Goal: Task Accomplishment & Management: Manage account settings

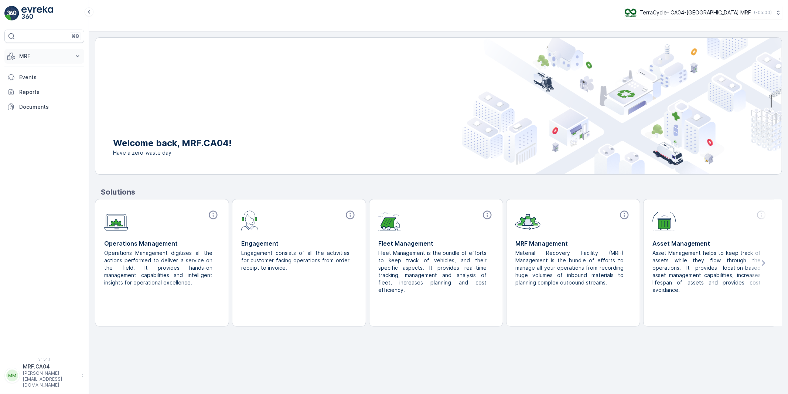
click at [28, 56] on p "MRF" at bounding box center [44, 55] width 50 height 7
click at [28, 88] on p "Pallet" at bounding box center [26, 89] width 14 height 7
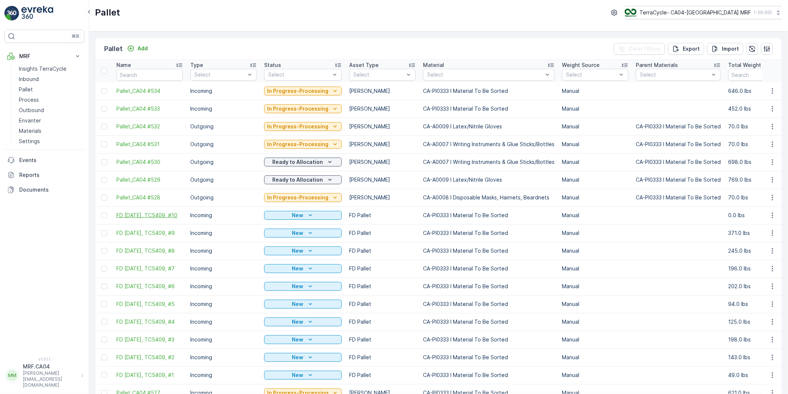
drag, startPoint x: 115, startPoint y: 212, endPoint x: 131, endPoint y: 219, distance: 18.2
click at [131, 219] on td "FD [DATE], TC5409, #10" at bounding box center [150, 215] width 74 height 18
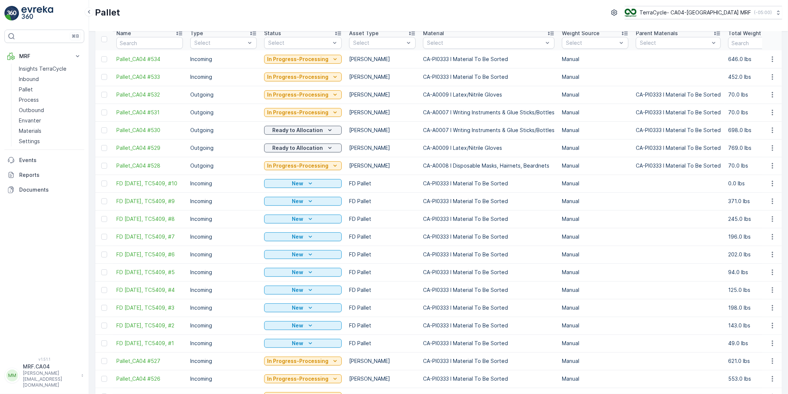
scroll to position [82, 0]
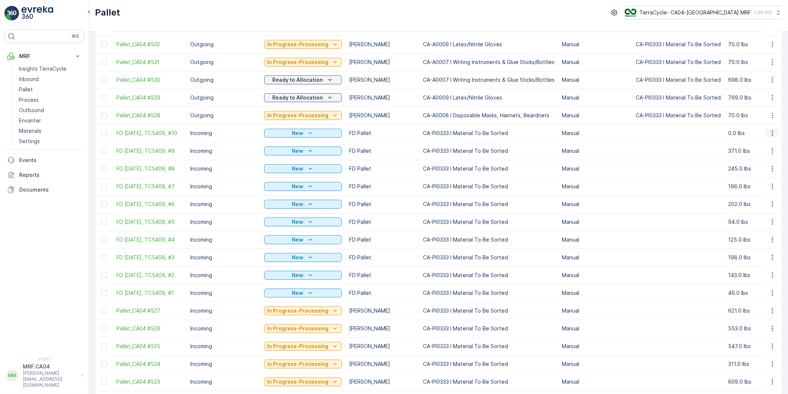
click at [772, 133] on icon "button" at bounding box center [772, 132] width 7 height 7
click at [755, 164] on span "Duplicate Pallet" at bounding box center [761, 164] width 39 height 7
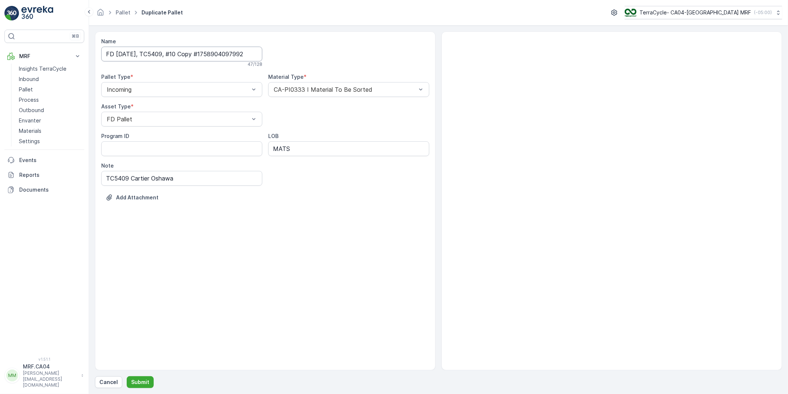
drag, startPoint x: 134, startPoint y: 53, endPoint x: 147, endPoint y: 67, distance: 18.6
click at [134, 53] on input "FD [DATE], TC5409, #10 Copy #1758904097992" at bounding box center [181, 54] width 161 height 15
type input "FD [DATE], TC5398, #1"
drag, startPoint x: 128, startPoint y: 178, endPoint x: 118, endPoint y: 180, distance: 10.0
click at [118, 180] on input "TC5409 Cartier Oshawa" at bounding box center [181, 179] width 161 height 15
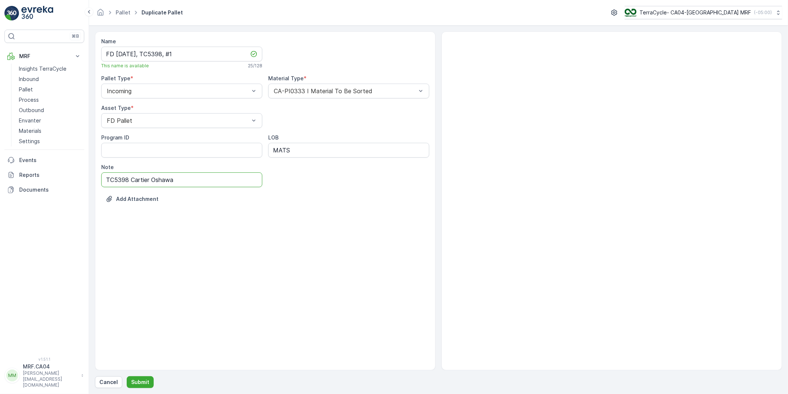
click at [166, 181] on input "TC5398 Cartier Oshawa" at bounding box center [181, 179] width 161 height 15
type input "TC5398 Cartier [GEOGRAPHIC_DATA]"
click at [217, 222] on div "Name FD [DATE], TC5398, #1 This name is available 25 / 128 Pallet Type * Incomi…" at bounding box center [265, 200] width 341 height 339
click at [144, 382] on p "Submit" at bounding box center [140, 381] width 18 height 7
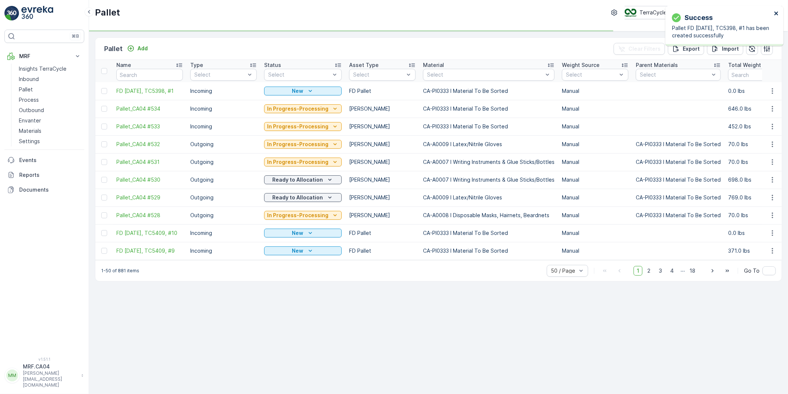
click at [776, 11] on icon "close" at bounding box center [776, 13] width 5 height 6
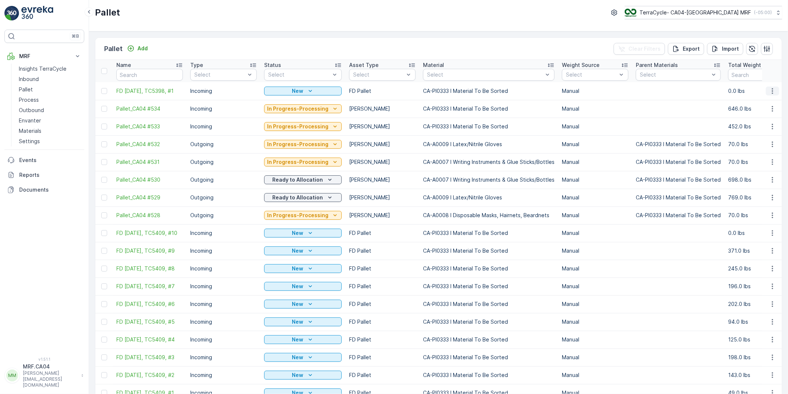
click at [770, 90] on icon "button" at bounding box center [772, 90] width 7 height 7
click at [753, 113] on span "Edit Pallet" at bounding box center [754, 112] width 25 height 7
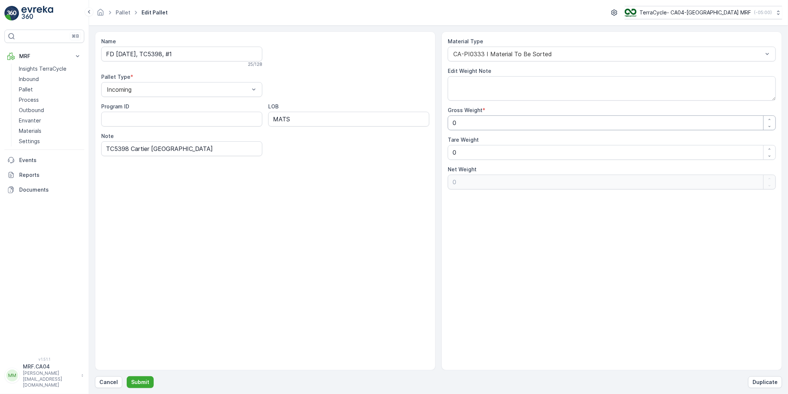
drag, startPoint x: 468, startPoint y: 123, endPoint x: 415, endPoint y: 127, distance: 53.8
click at [415, 127] on div "Name FD [DATE], TC5398, #1 25 / 128 Pallet Type * Incoming Program ID LOB MATS …" at bounding box center [438, 200] width 687 height 339
type Weight "3"
type Weight "30"
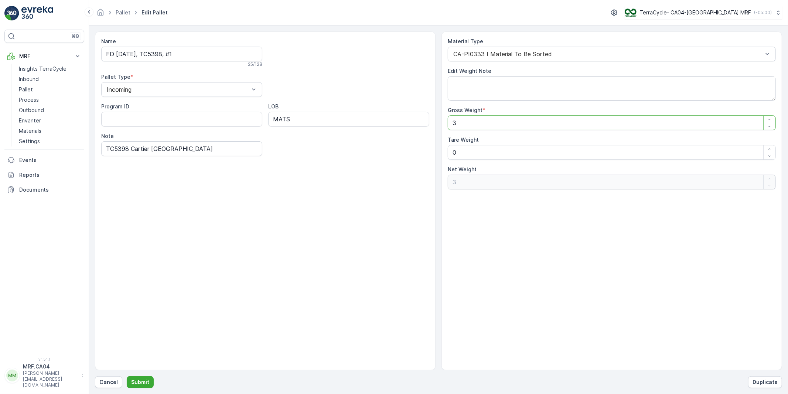
type Weight "30"
type Weight "301"
click at [468, 156] on Weight "0" at bounding box center [612, 152] width 328 height 15
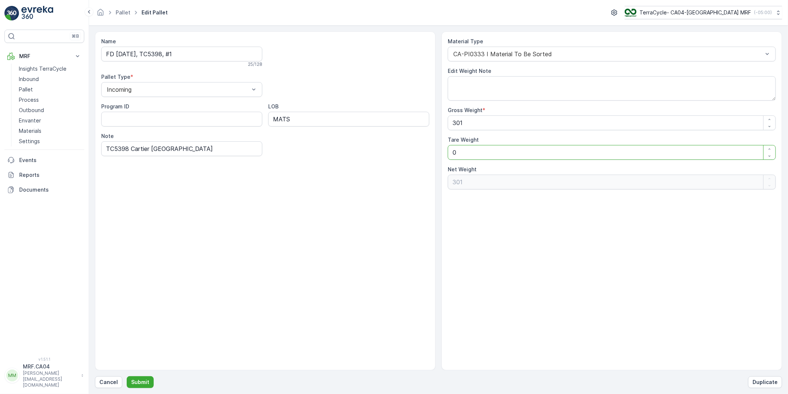
click at [426, 154] on div "Name FD [DATE], TC5398, #1 25 / 128 Pallet Type * Incoming Program ID LOB MATS …" at bounding box center [438, 200] width 687 height 339
type Weight "3"
type Weight "298"
type Weight "35"
type Weight "266"
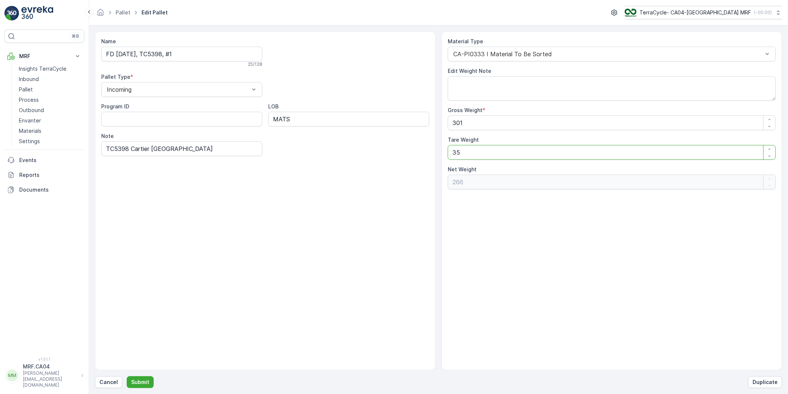
drag, startPoint x: 462, startPoint y: 152, endPoint x: 433, endPoint y: 153, distance: 29.2
click at [421, 152] on div "Name FD [DATE], TC5398, #1 25 / 128 Pallet Type * Incoming Program ID LOB MATS …" at bounding box center [438, 200] width 687 height 339
type Weight "4"
type Weight "297"
type Weight "40"
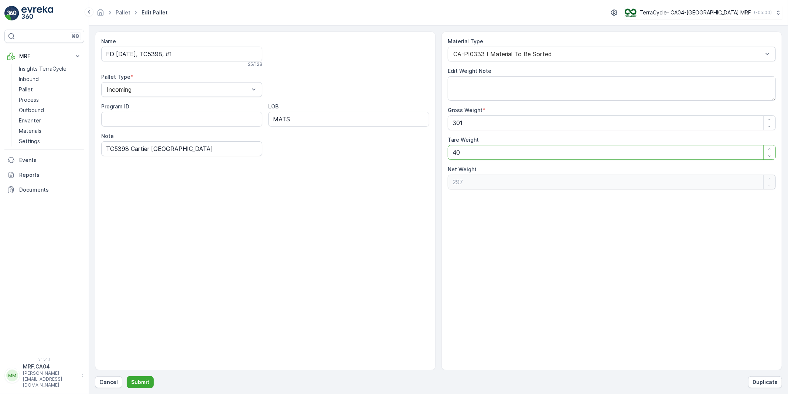
type Weight "261"
type Weight "40"
click at [139, 378] on p "Submit" at bounding box center [140, 381] width 18 height 7
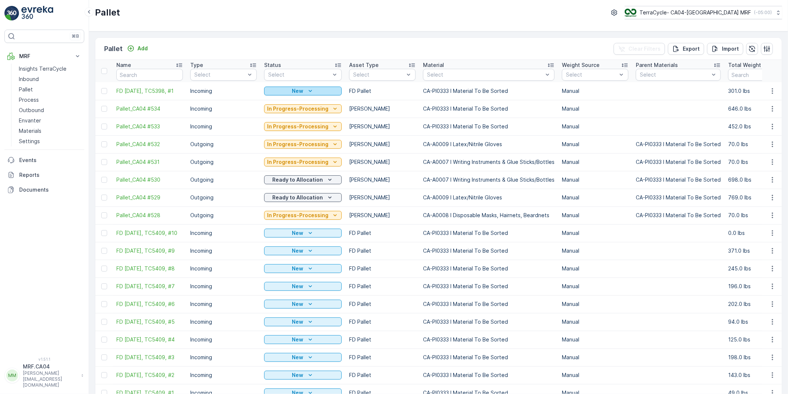
click at [311, 91] on icon "New" at bounding box center [310, 90] width 7 height 7
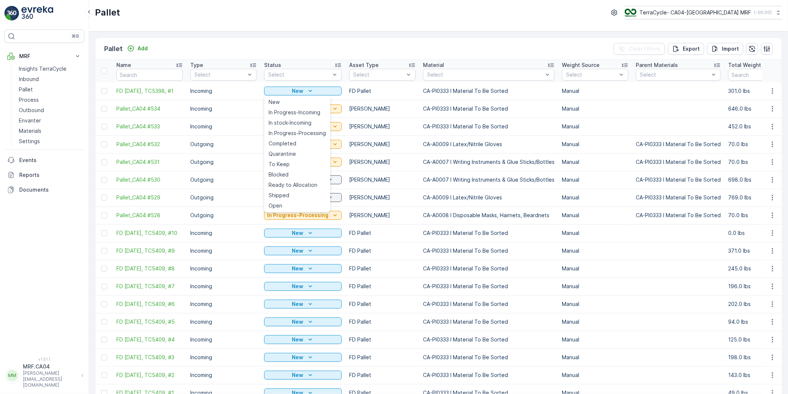
click at [361, 91] on p "FD Pallet" at bounding box center [382, 90] width 67 height 7
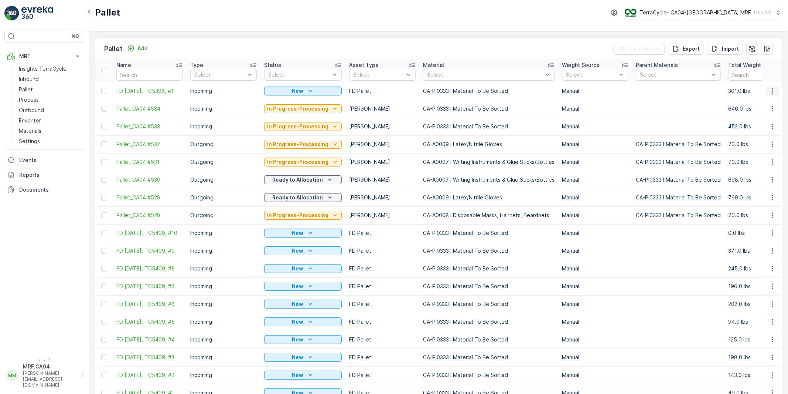
click at [770, 91] on icon "button" at bounding box center [772, 90] width 7 height 7
click at [756, 122] on span "Duplicate Pallet" at bounding box center [761, 122] width 39 height 7
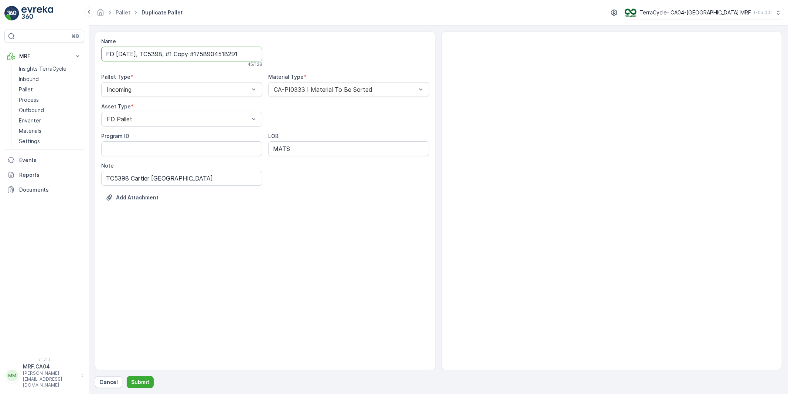
drag, startPoint x: 185, startPoint y: 54, endPoint x: 327, endPoint y: 53, distance: 142.6
click at [333, 52] on div "Name FD [DATE], TC5398, #1 Copy #1758904518291 45 / 128 Pallet Type * Incoming …" at bounding box center [265, 125] width 328 height 174
type input "FD [DATE], TC4521, #1"
drag, startPoint x: 127, startPoint y: 179, endPoint x: 114, endPoint y: 180, distance: 13.7
click at [114, 180] on input "TC5398 Cartier [GEOGRAPHIC_DATA]" at bounding box center [181, 179] width 161 height 15
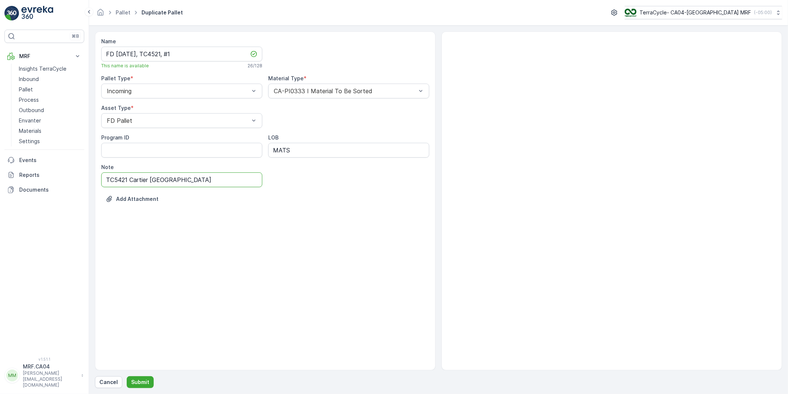
click at [160, 179] on input "TC5421 Cartier [GEOGRAPHIC_DATA]" at bounding box center [181, 179] width 161 height 15
click at [161, 179] on input "TC5421 Cartier [GEOGRAPHIC_DATA]" at bounding box center [181, 179] width 161 height 15
type input "TC5421 Cartier [GEOGRAPHIC_DATA] Bloor [GEOGRAPHIC_DATA]"
click at [137, 383] on p "Submit" at bounding box center [140, 381] width 18 height 7
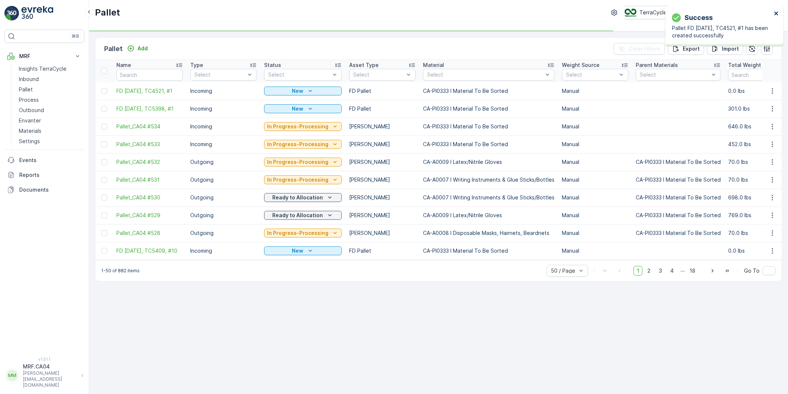
click at [776, 13] on icon "close" at bounding box center [777, 13] width 4 height 4
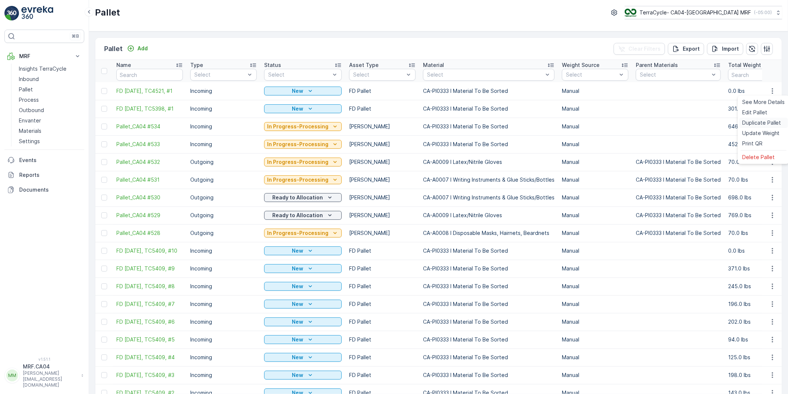
click at [754, 122] on span "Duplicate Pallet" at bounding box center [761, 122] width 39 height 7
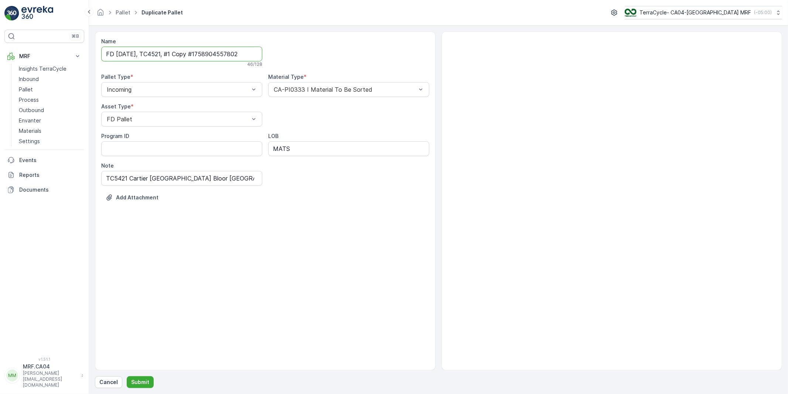
drag, startPoint x: 184, startPoint y: 55, endPoint x: 303, endPoint y: 52, distance: 119.8
click at [303, 52] on div "Name FD [DATE], TC4521, #1 Copy #1758904557802 46 / 128 Pallet Type * Incoming …" at bounding box center [265, 125] width 328 height 174
type input "FD [DATE], TC4521, #2"
click at [269, 244] on div "Name FD [DATE], TC4521, #2 26 / 128 Pallet Type * Incoming Material Type * CA-P…" at bounding box center [265, 200] width 341 height 339
click at [138, 379] on p "Submit" at bounding box center [140, 381] width 18 height 7
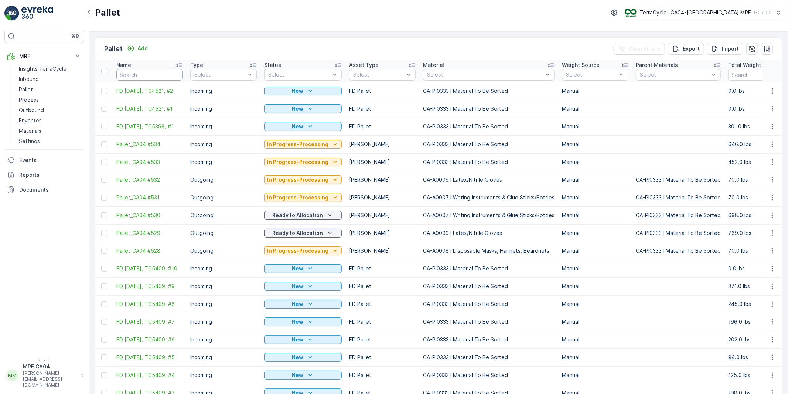
click at [134, 71] on input "text" at bounding box center [149, 75] width 67 height 12
paste input "TC5416"
type input "TC5416"
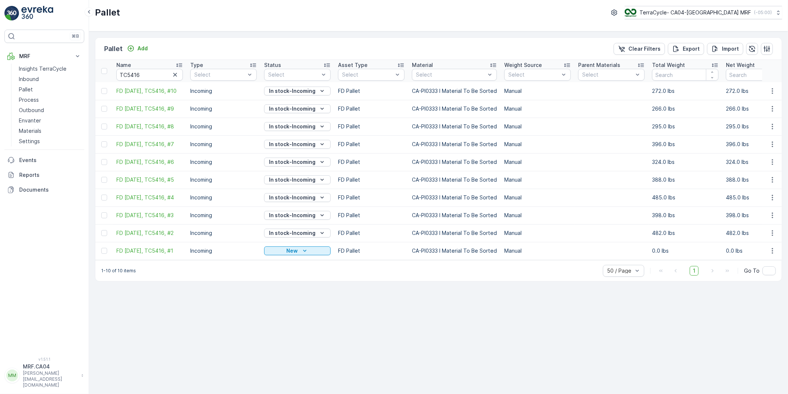
click at [227, 156] on td "Incoming" at bounding box center [224, 162] width 74 height 18
click at [176, 74] on icon "button" at bounding box center [175, 75] width 4 height 4
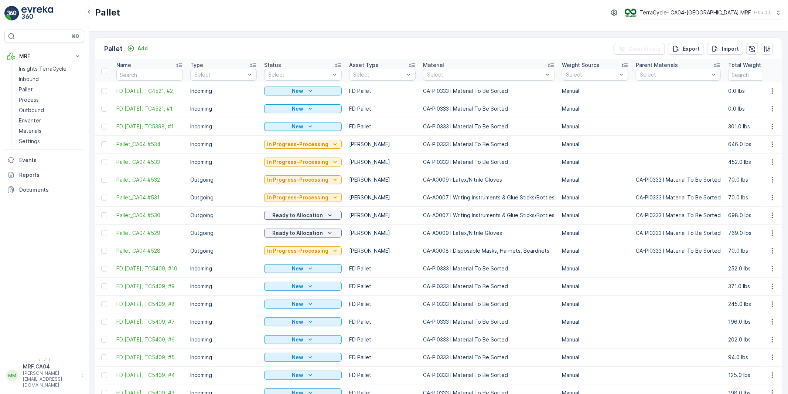
click at [409, 295] on td "FD Pallet" at bounding box center [383, 286] width 74 height 18
drag, startPoint x: 105, startPoint y: 127, endPoint x: 479, endPoint y: 137, distance: 374.5
click at [105, 127] on div at bounding box center [104, 126] width 6 height 6
click at [101, 123] on input "checkbox" at bounding box center [101, 123] width 0 height 0
click at [224, 130] on p "Incoming" at bounding box center [223, 126] width 67 height 7
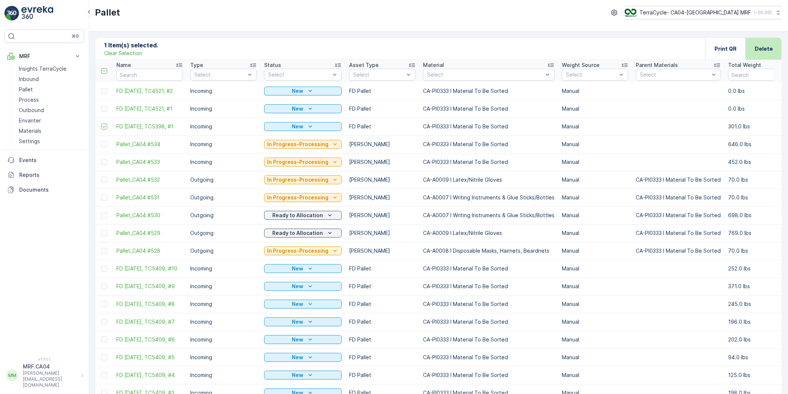
click at [764, 49] on p "Delete" at bounding box center [764, 48] width 18 height 7
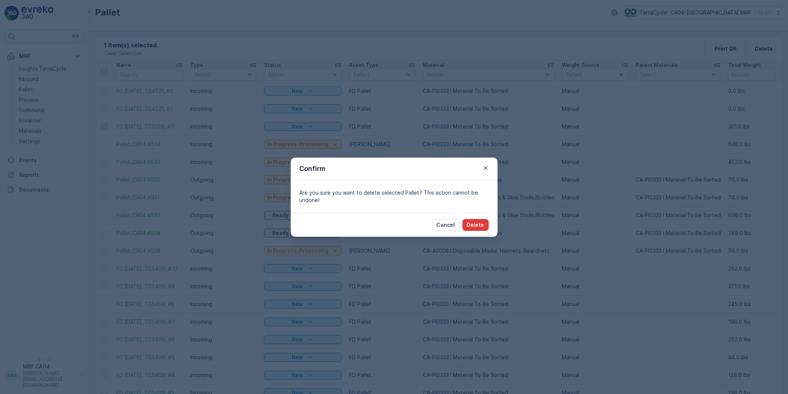
click at [476, 223] on p "Delete" at bounding box center [475, 224] width 17 height 7
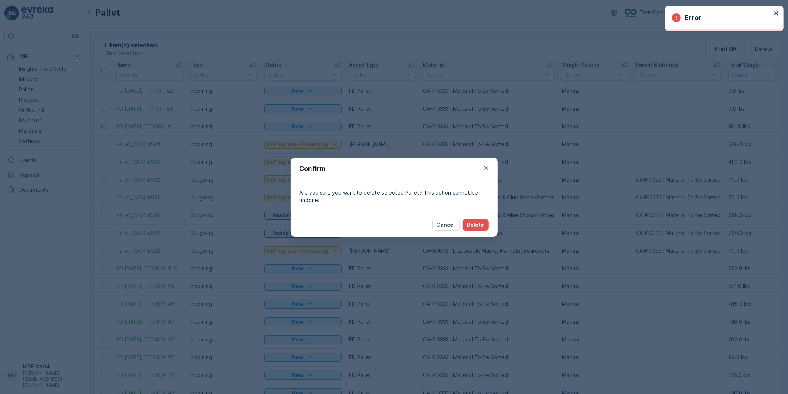
click at [777, 11] on icon "close" at bounding box center [776, 13] width 5 height 6
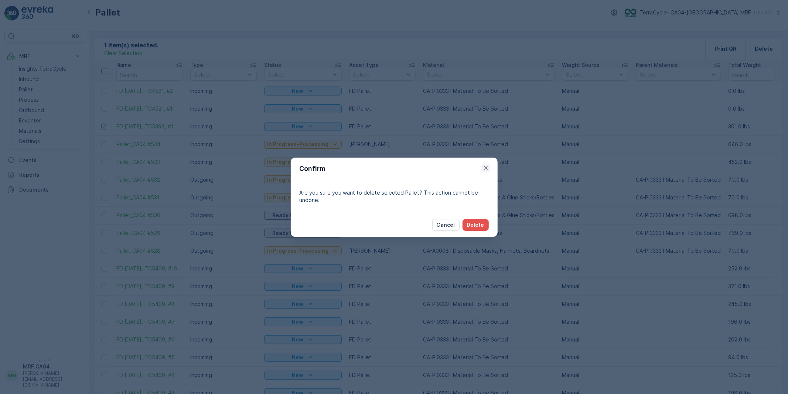
click at [483, 167] on icon "button" at bounding box center [485, 167] width 7 height 7
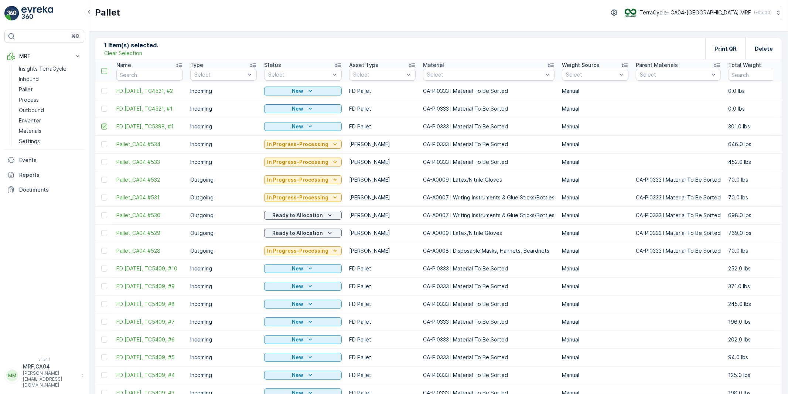
click at [105, 128] on icon at bounding box center [104, 126] width 5 height 5
click at [101, 123] on input "checkbox" at bounding box center [101, 123] width 0 height 0
click at [154, 126] on span "FD [DATE], TC5398, #1" at bounding box center [149, 126] width 67 height 7
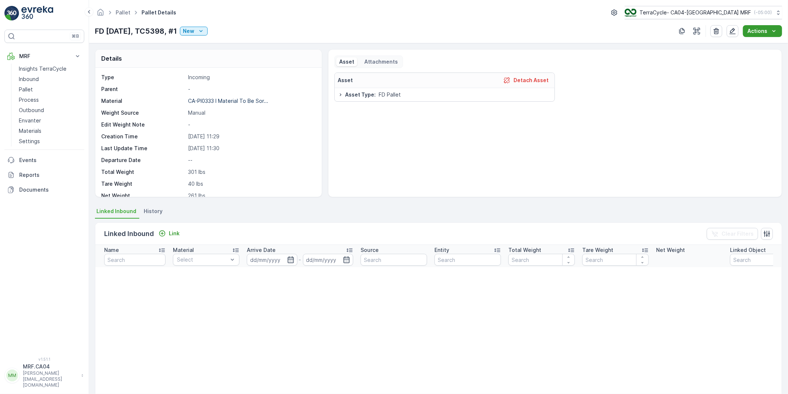
click at [766, 32] on p "Actions" at bounding box center [758, 30] width 20 height 7
click at [732, 30] on icon "button" at bounding box center [732, 30] width 7 height 7
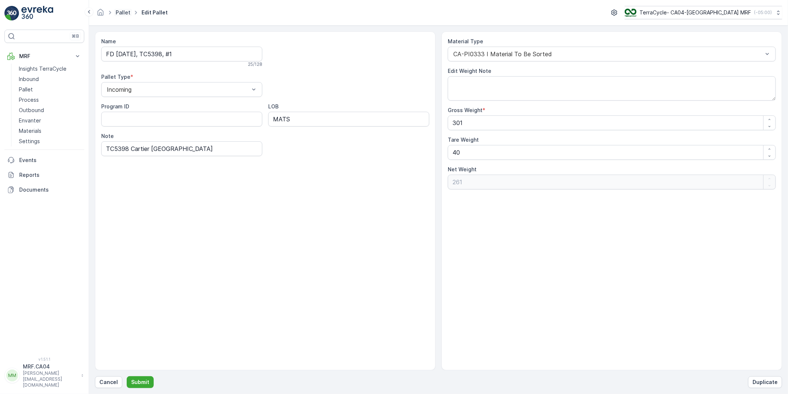
click at [125, 13] on link "Pallet" at bounding box center [123, 12] width 15 height 6
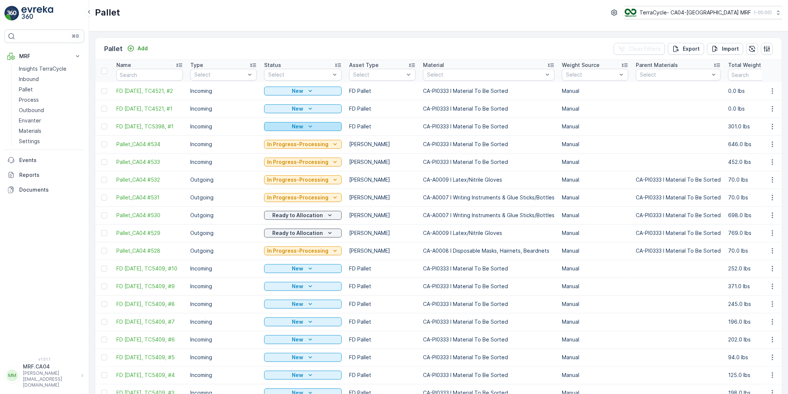
click at [295, 129] on p "New" at bounding box center [297, 126] width 11 height 7
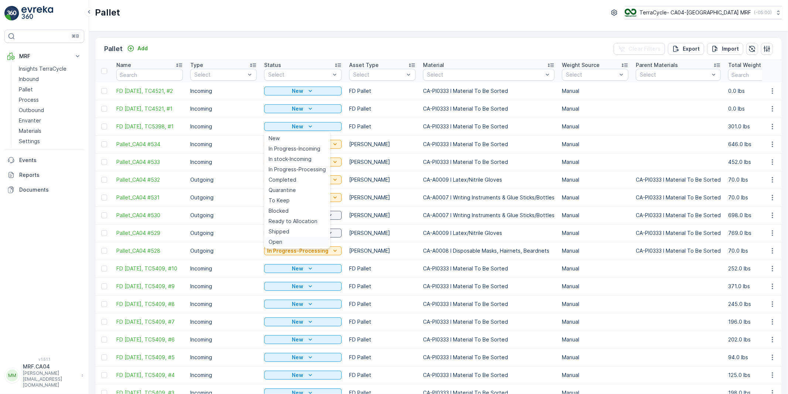
click at [275, 242] on span "Open" at bounding box center [276, 241] width 14 height 7
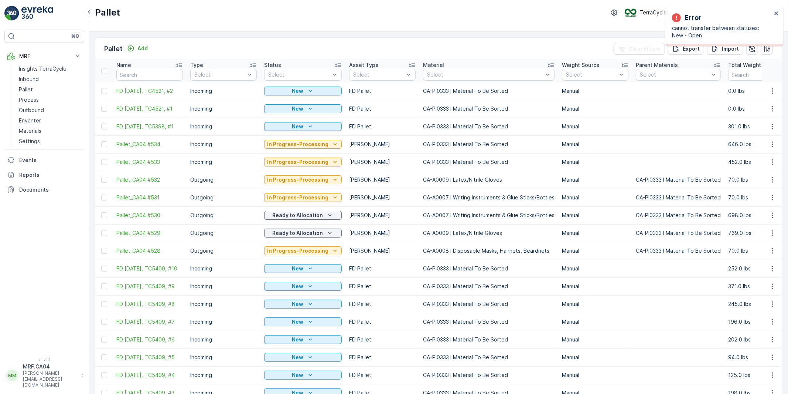
click at [464, 127] on p "CA-PI0333 I Material To Be Sorted" at bounding box center [489, 126] width 132 height 7
click at [773, 126] on icon "button" at bounding box center [772, 126] width 7 height 7
click at [756, 193] on span "Delete Pallet" at bounding box center [758, 193] width 33 height 7
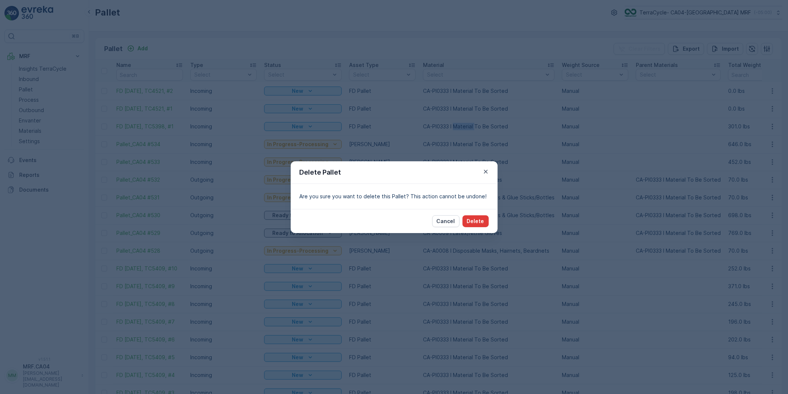
click at [471, 219] on p "Delete" at bounding box center [475, 220] width 17 height 7
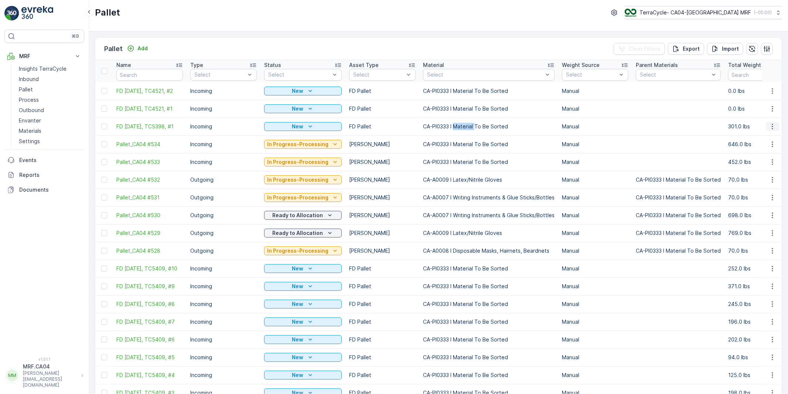
click at [772, 127] on icon "button" at bounding box center [772, 127] width 1 height 6
click at [757, 149] on span "Edit Pallet" at bounding box center [754, 148] width 25 height 7
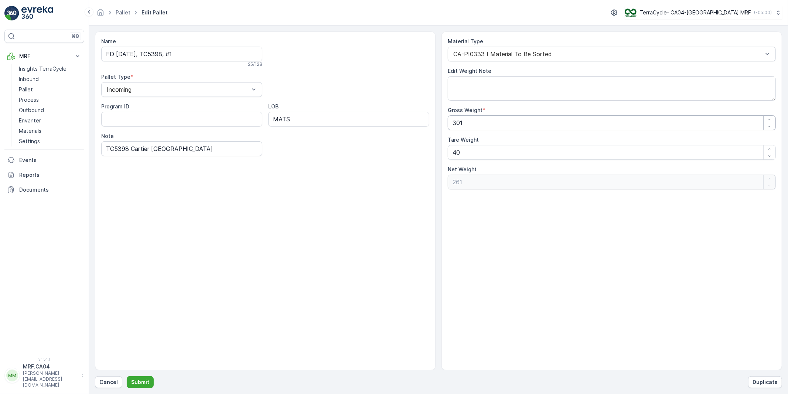
drag, startPoint x: 443, startPoint y: 125, endPoint x: 418, endPoint y: 126, distance: 24.8
click at [418, 126] on div "Name FD [DATE], TC5398, #1 25 / 128 Pallet Type * Incoming Program ID LOB MATS …" at bounding box center [438, 200] width 687 height 339
type Weight "0"
type Weight "-40"
type Weight "0"
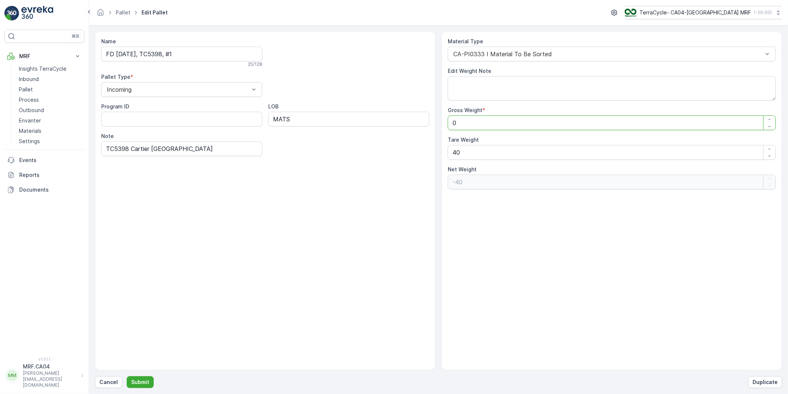
click at [266, 226] on div "Name FD [DATE], TC5398, #1 25 / 128 Pallet Type * Incoming Program ID LOB MATS …" at bounding box center [265, 200] width 341 height 339
click at [398, 164] on div "Name FD [DATE], TC5398, #1 25 / 128 Pallet Type * Incoming Program ID LOB MATS …" at bounding box center [438, 200] width 687 height 339
type Weight "0"
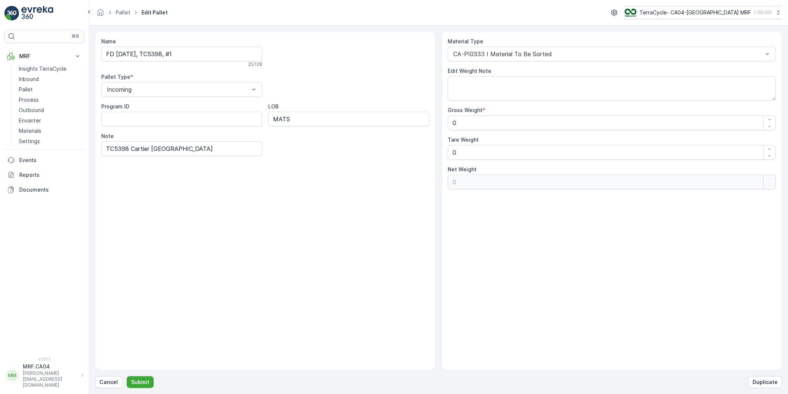
click at [344, 234] on div "Name FD [DATE], TC5398, #1 25 / 128 Pallet Type * Incoming Program ID LOB MATS …" at bounding box center [265, 200] width 341 height 339
click at [146, 380] on p "Submit" at bounding box center [140, 381] width 18 height 7
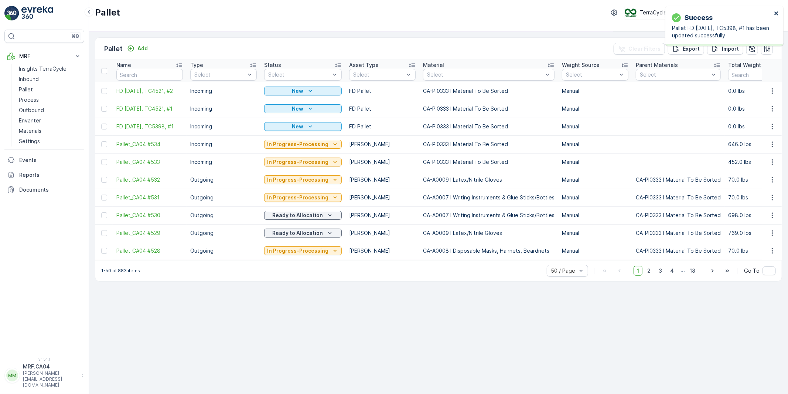
click at [775, 13] on icon "close" at bounding box center [776, 13] width 5 height 6
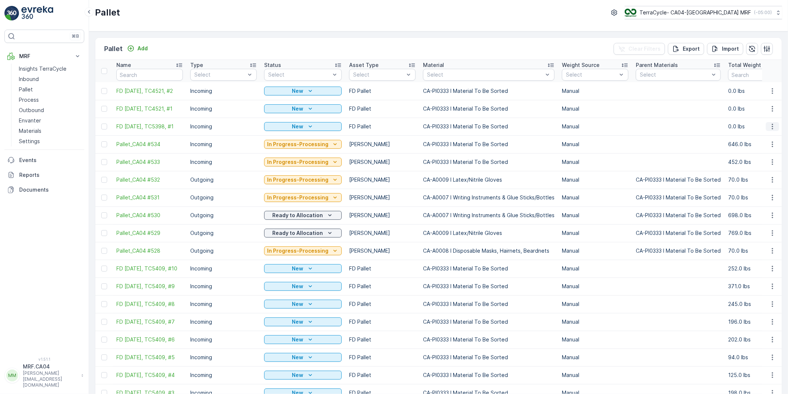
click at [769, 126] on icon "button" at bounding box center [772, 126] width 7 height 7
click at [751, 193] on span "Delete Pallet" at bounding box center [758, 193] width 33 height 7
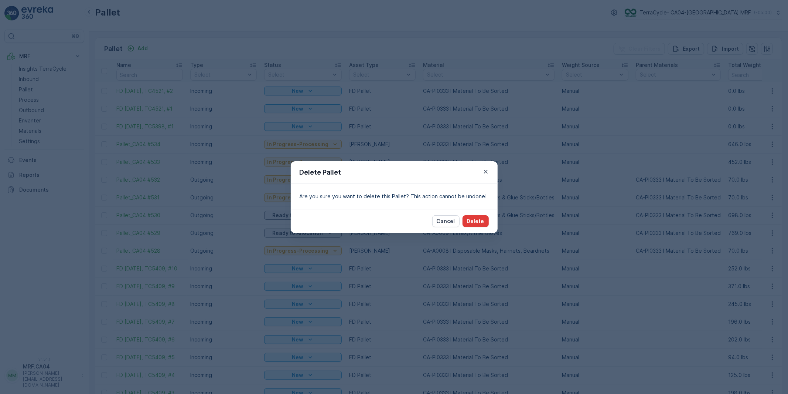
click at [474, 222] on p "Delete" at bounding box center [475, 220] width 17 height 7
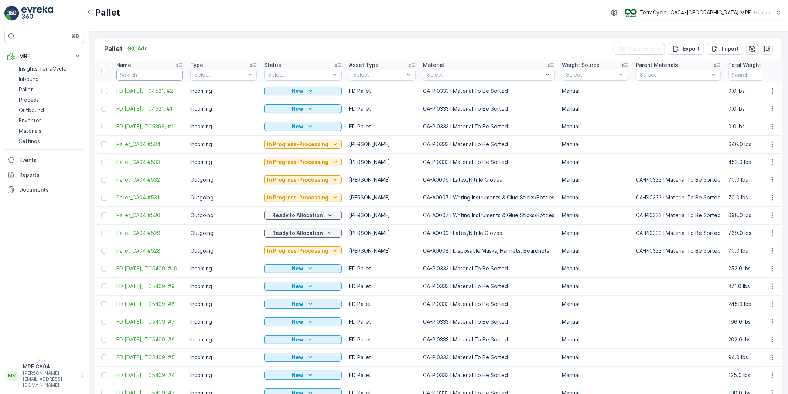
click at [148, 75] on input "text" at bounding box center [149, 75] width 67 height 12
type input "517"
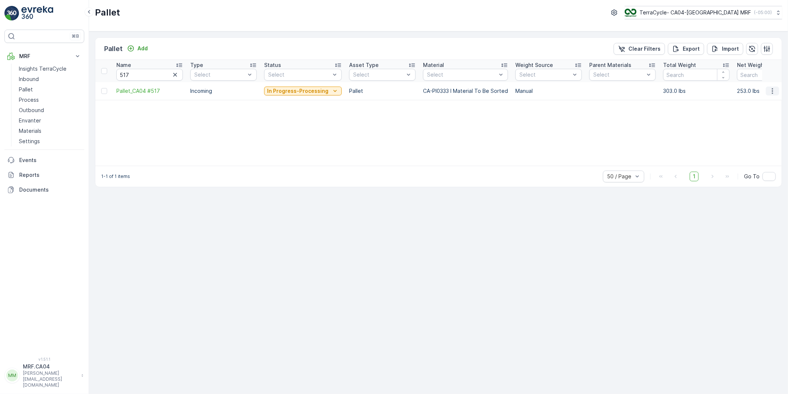
click at [772, 90] on icon "button" at bounding box center [772, 90] width 7 height 7
click at [752, 112] on span "Edit Pallet" at bounding box center [754, 112] width 25 height 7
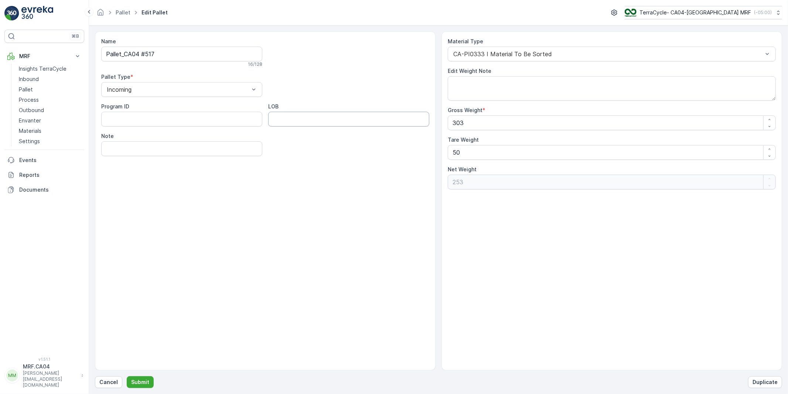
click at [300, 119] on input "LOB" at bounding box center [348, 119] width 161 height 15
type input "MATS"
click at [127, 148] on input "Note" at bounding box center [181, 148] width 161 height 15
paste input "TC5398"
type input "TC5398"
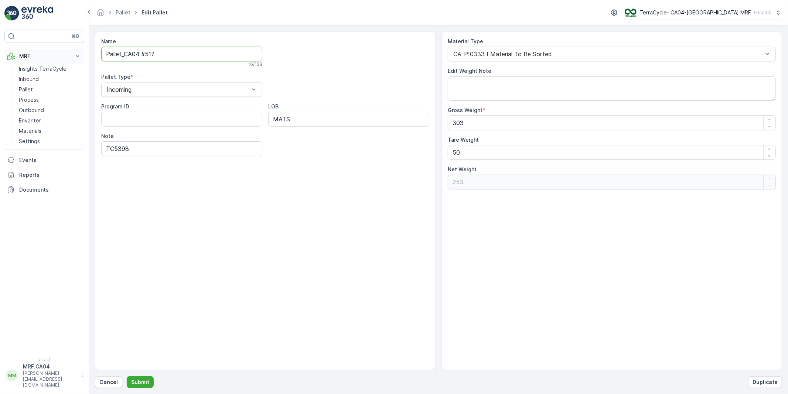
drag, startPoint x: 167, startPoint y: 53, endPoint x: 76, endPoint y: 50, distance: 90.2
click at [75, 50] on div "⌘B MRF Insights TerraCycle Inbound Pallet Process Outbound Envanter Materials S…" at bounding box center [394, 197] width 788 height 394
paste input "TC5398"
click at [106, 54] on input "TC5398" at bounding box center [181, 54] width 161 height 15
type input "FD [DATE], TC5398, #1_"
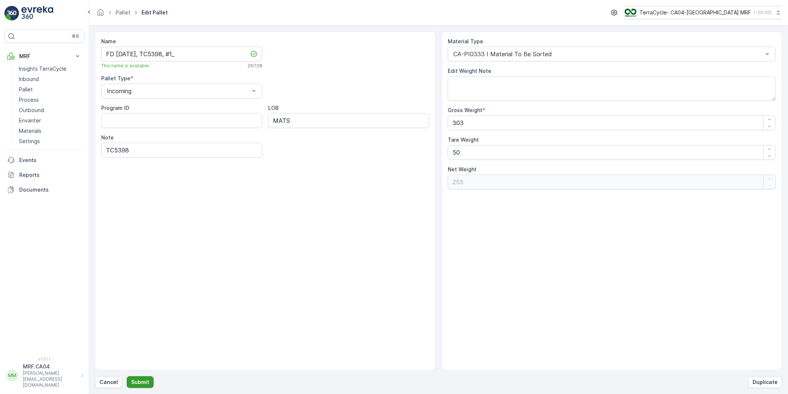
click at [148, 378] on button "Submit" at bounding box center [140, 382] width 27 height 12
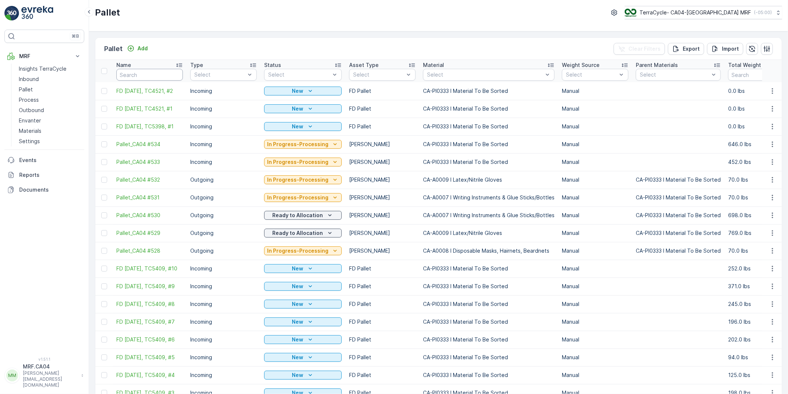
click at [149, 73] on input "text" at bounding box center [149, 75] width 67 height 12
type input "FD"
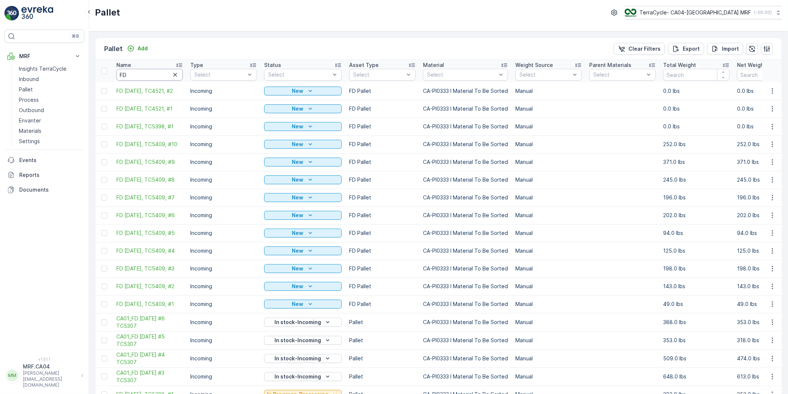
drag, startPoint x: 148, startPoint y: 74, endPoint x: 116, endPoint y: 74, distance: 32.5
click at [116, 74] on th "Name FD" at bounding box center [150, 71] width 74 height 22
type input "5398"
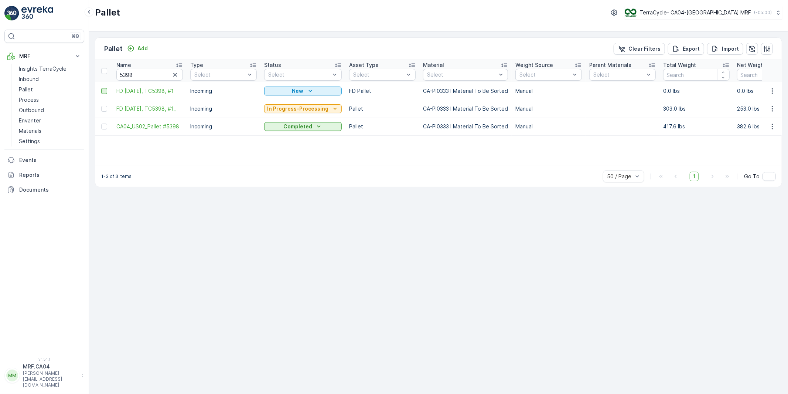
click at [102, 91] on div at bounding box center [104, 91] width 6 height 6
click at [101, 88] on input "checkbox" at bounding box center [101, 88] width 0 height 0
click at [765, 49] on p "Delete" at bounding box center [764, 48] width 18 height 7
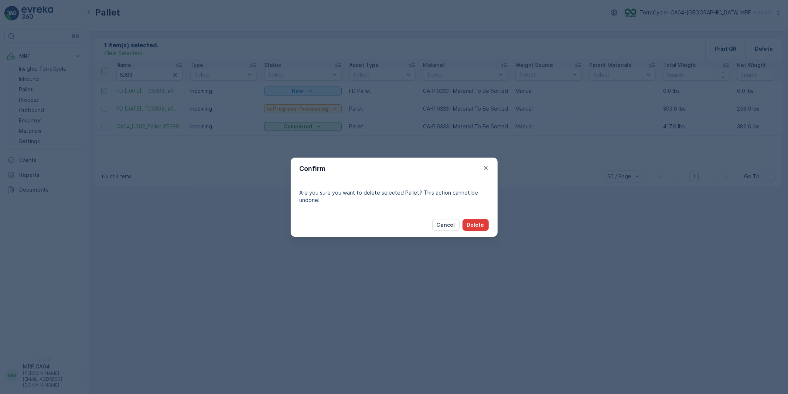
click at [473, 225] on p "Delete" at bounding box center [475, 224] width 17 height 7
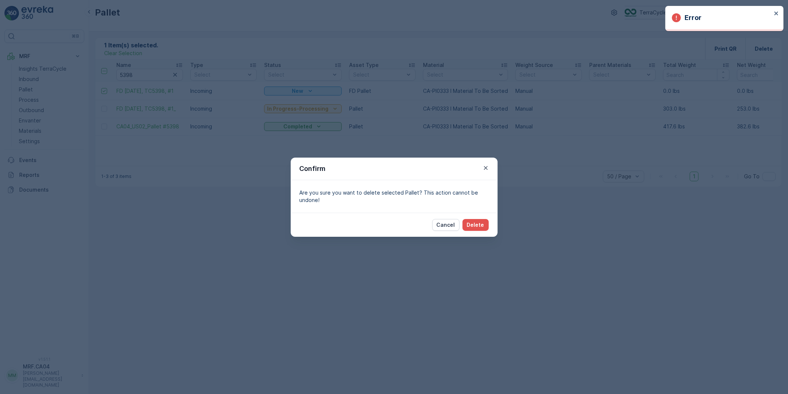
click at [698, 13] on p "Error" at bounding box center [693, 18] width 17 height 10
click at [776, 13] on icon "close" at bounding box center [777, 13] width 4 height 4
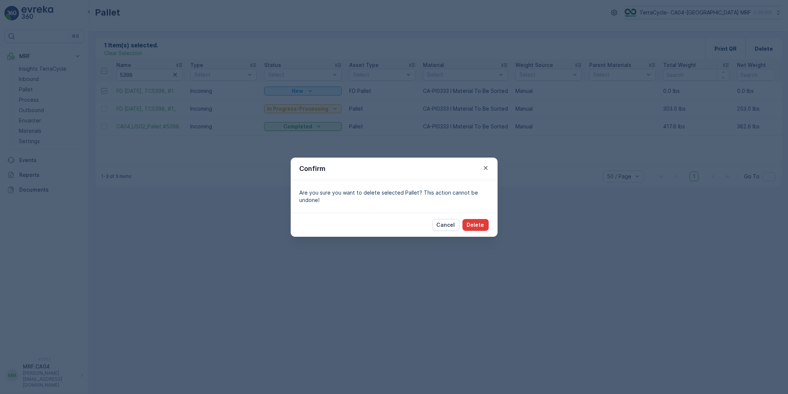
click at [480, 222] on p "Delete" at bounding box center [475, 224] width 17 height 7
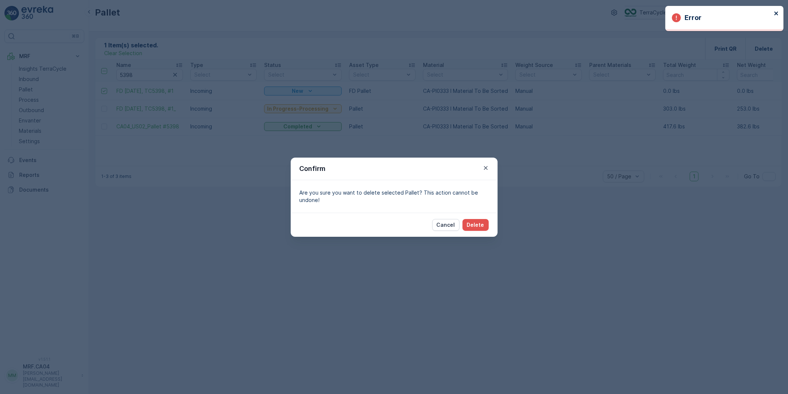
click at [778, 13] on icon "close" at bounding box center [776, 13] width 5 height 6
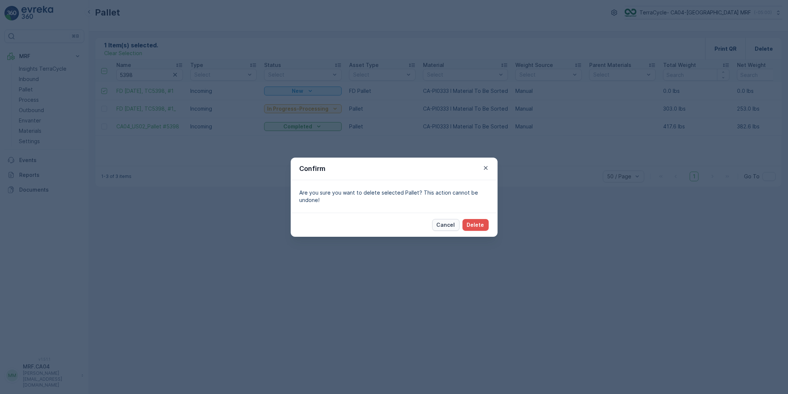
click at [442, 228] on p "Cancel" at bounding box center [446, 224] width 18 height 7
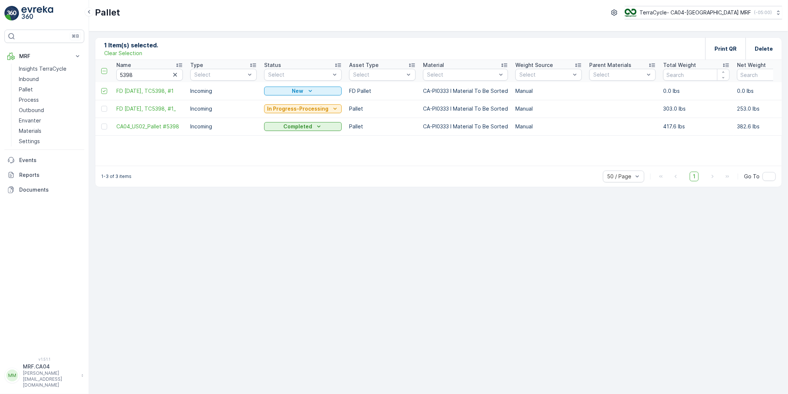
click at [276, 239] on div "1 Item(s) selected. Clear Selection Print QR Delete Name 5398 Type Select Statu…" at bounding box center [438, 212] width 699 height 362
click at [126, 106] on span "FD [DATE], TC5398, #1_" at bounding box center [149, 108] width 67 height 7
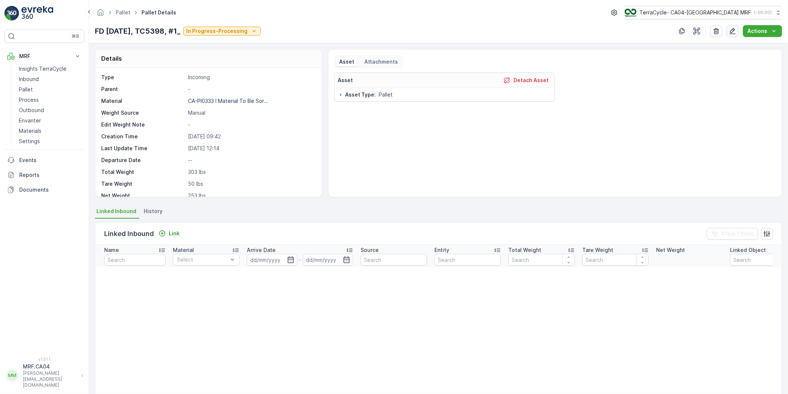
click at [734, 28] on icon "button" at bounding box center [732, 30] width 7 height 7
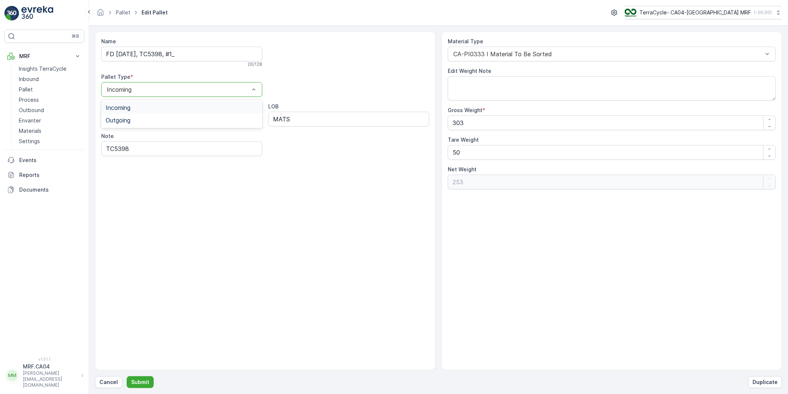
click at [182, 88] on div at bounding box center [178, 89] width 144 height 7
click at [98, 383] on button "Cancel" at bounding box center [108, 382] width 27 height 12
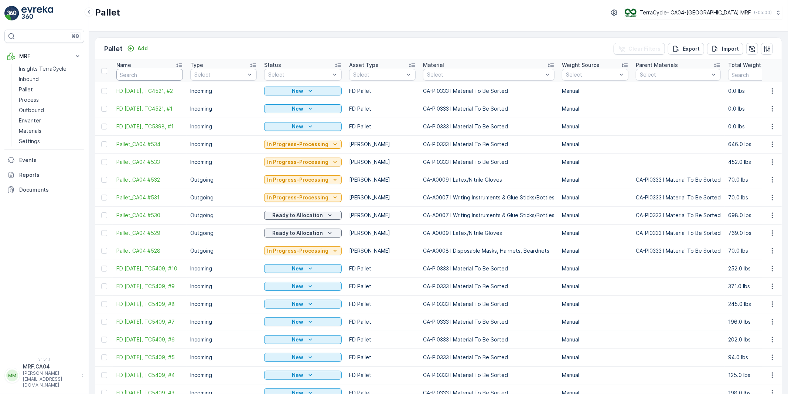
click at [140, 71] on input "text" at bounding box center [149, 75] width 67 height 12
type input "5398"
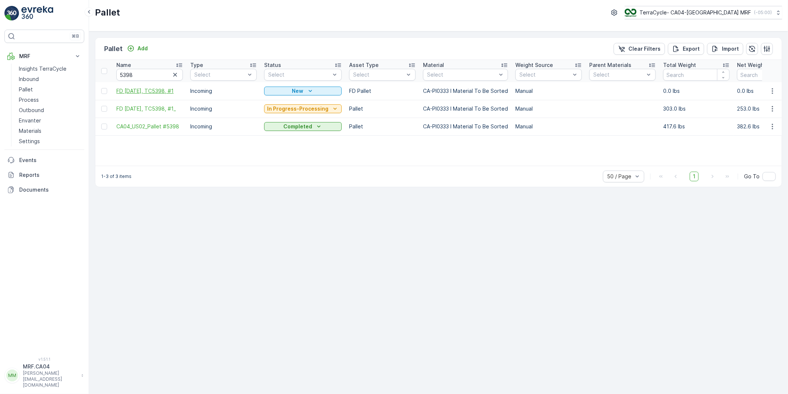
click at [144, 89] on span "FD [DATE], TC5398, #1" at bounding box center [149, 90] width 67 height 7
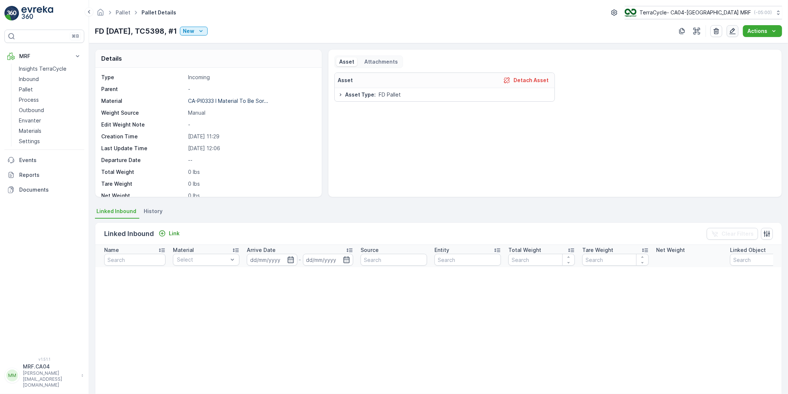
click at [736, 30] on icon "button" at bounding box center [732, 30] width 7 height 7
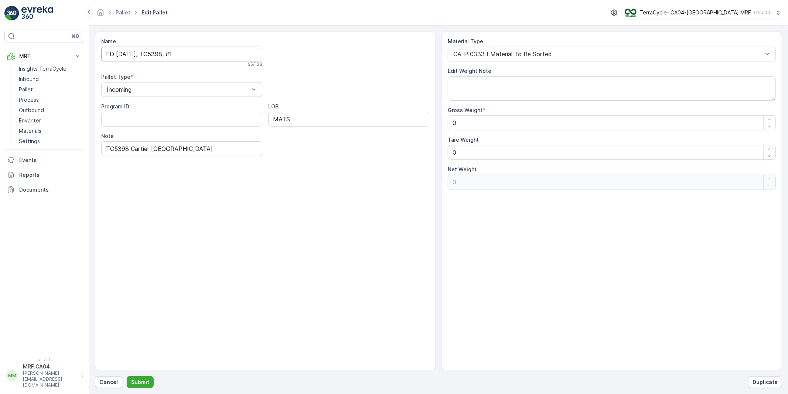
click at [204, 55] on input "FD [DATE], TC5398, #1" at bounding box center [181, 54] width 161 height 15
drag, startPoint x: 175, startPoint y: 55, endPoint x: 225, endPoint y: 51, distance: 50.1
click at [225, 51] on input "FD [DATE], TC5398, #1" at bounding box center [181, 54] width 161 height 15
type input "FD [DATE], TC5398, TO BE DELETED"
click at [139, 381] on p "Submit" at bounding box center [140, 381] width 18 height 7
